Goal: Navigation & Orientation: Find specific page/section

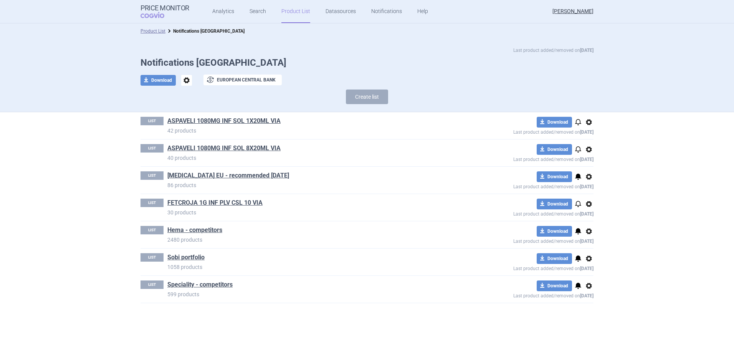
click at [291, 10] on link "Product List" at bounding box center [295, 11] width 29 height 23
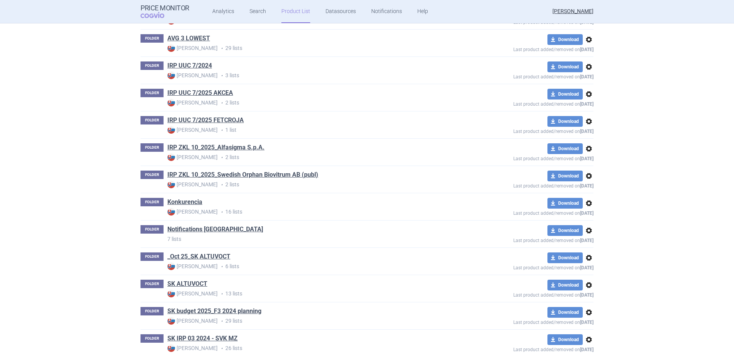
scroll to position [286, 0]
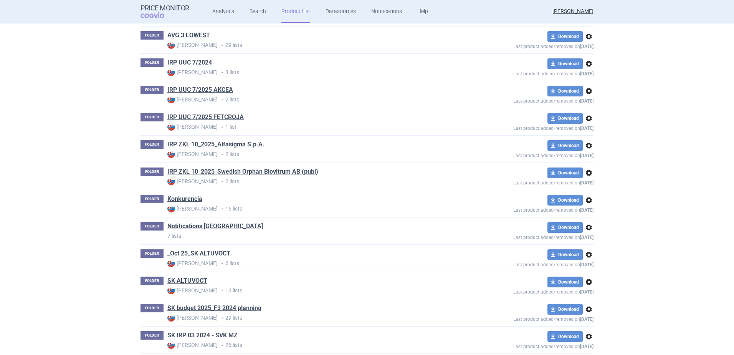
click at [230, 142] on link "IRP ZKL 10_2025_Alfasigma S.p.A." at bounding box center [215, 144] width 97 height 8
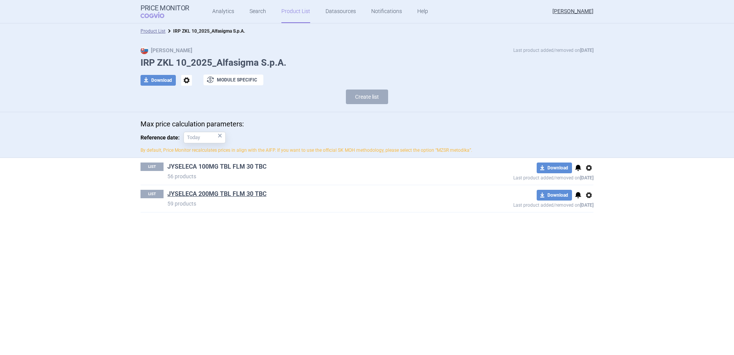
click at [217, 167] on link "JYSELECA 100MG TBL FLM 30 TBC" at bounding box center [216, 166] width 99 height 8
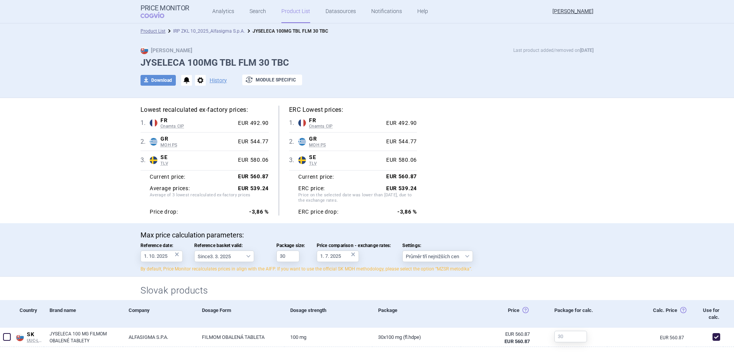
click at [206, 33] on link "IRP ZKL 10_2025_Alfasigma S.p.A." at bounding box center [209, 30] width 72 height 5
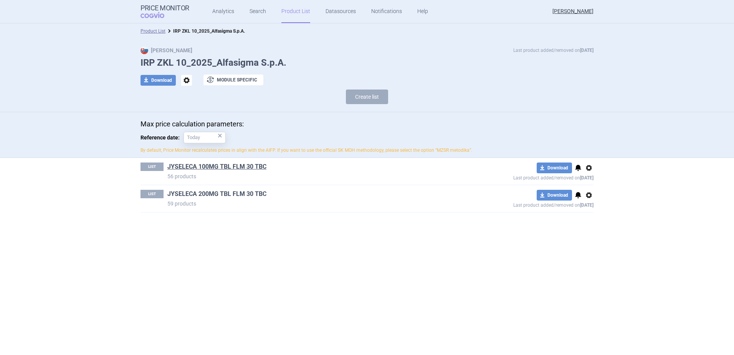
click at [221, 192] on link "JYSELECA 200MG TBL FLM 30 TBC" at bounding box center [216, 194] width 99 height 8
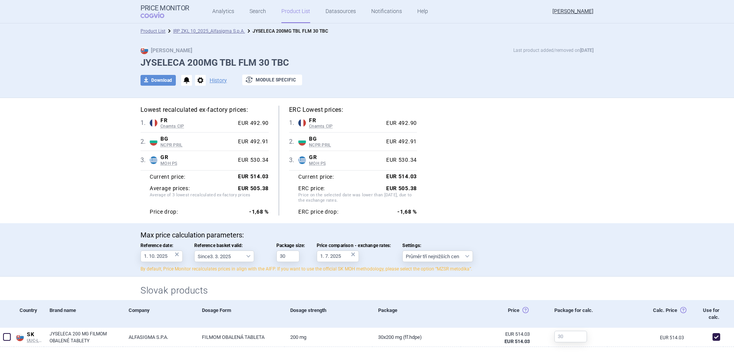
scroll to position [38, 0]
